Goal: Task Accomplishment & Management: Complete application form

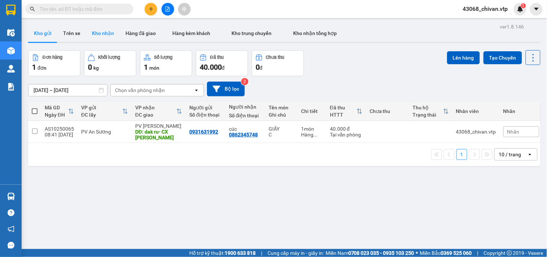
click at [94, 32] on button "Kho nhận" at bounding box center [103, 33] width 34 height 17
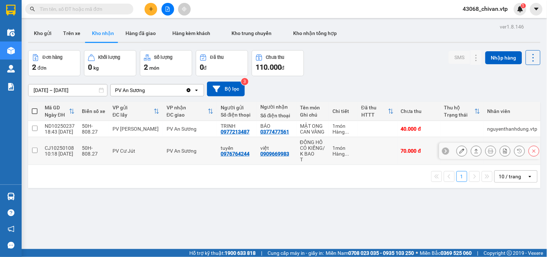
click at [473, 155] on button at bounding box center [477, 151] width 10 height 13
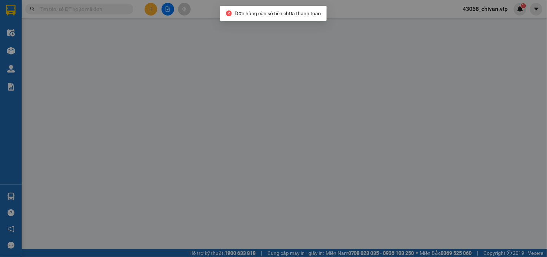
type input "0976764244"
type input "tuyến"
type input "0909669983"
type input "việt"
type input "0"
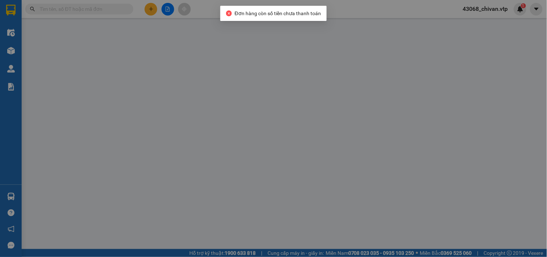
type input "70.000"
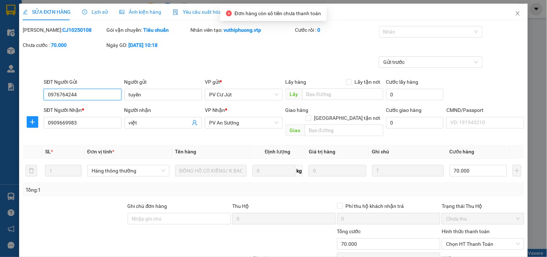
type input "3.500"
click at [481, 242] on div "Hình thức thanh toán Chọn HT Thanh Toán" at bounding box center [483, 239] width 82 height 25
click at [481, 239] on span "Chọn HT Thanh Toán" at bounding box center [483, 244] width 74 height 11
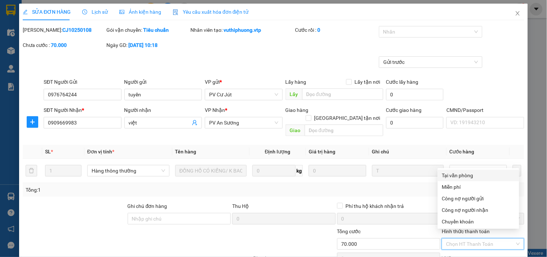
click at [469, 171] on div "Tại văn phòng" at bounding box center [478, 175] width 73 height 8
type input "0"
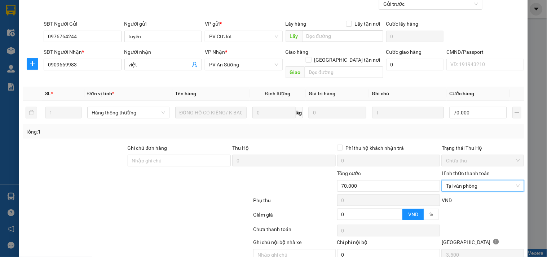
scroll to position [85, 0]
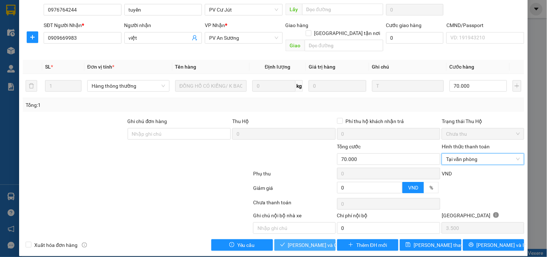
click at [305, 241] on span "[PERSON_NAME] và Giao hàng" at bounding box center [322, 245] width 69 height 8
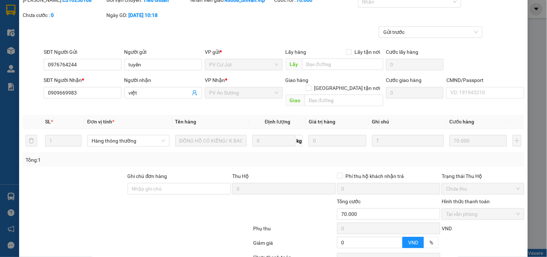
scroll to position [0, 0]
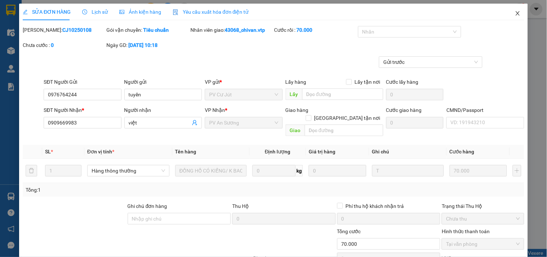
click at [516, 15] on icon "close" at bounding box center [518, 13] width 4 height 4
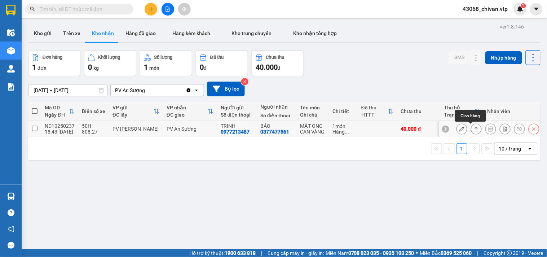
click at [473, 127] on button at bounding box center [477, 129] width 10 height 13
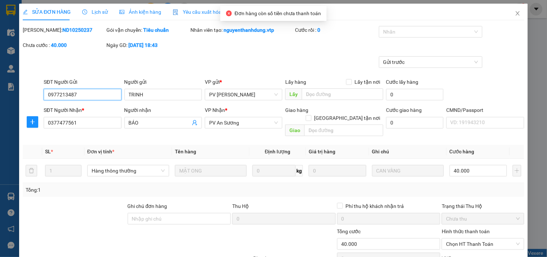
type input "0977213487"
type input "TRINH"
type input "0377477561"
type input "BÁO"
type input "0"
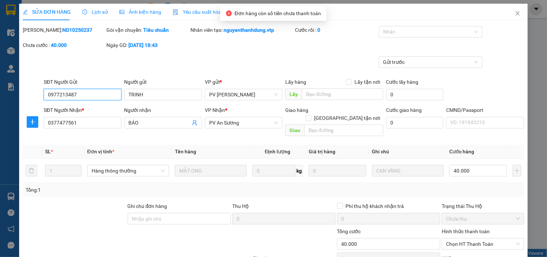
type input "40.000"
type input "2.000"
click at [472, 239] on span "Chọn HT Thanh Toán" at bounding box center [483, 244] width 74 height 11
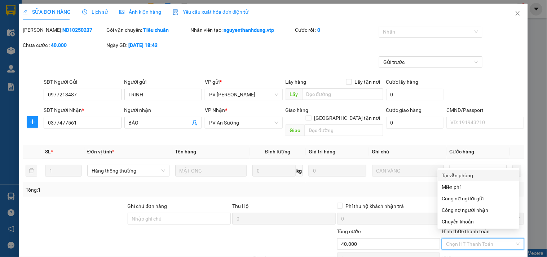
click at [471, 177] on div "Tại văn phòng" at bounding box center [478, 175] width 73 height 8
type input "0"
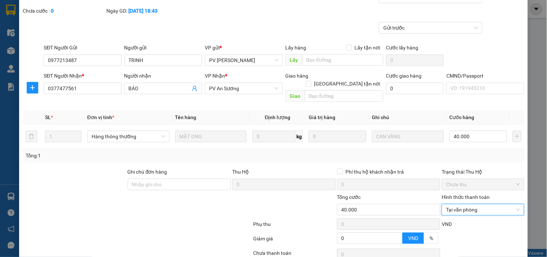
scroll to position [85, 0]
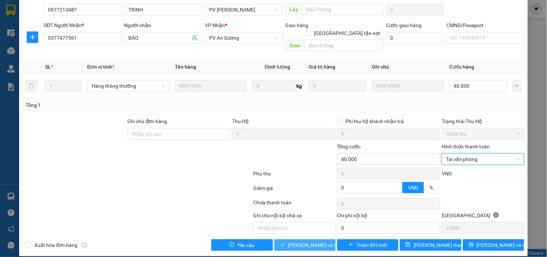
click at [301, 241] on span "[PERSON_NAME] và Giao hàng" at bounding box center [322, 245] width 69 height 8
